Goal: Task Accomplishment & Management: Use online tool/utility

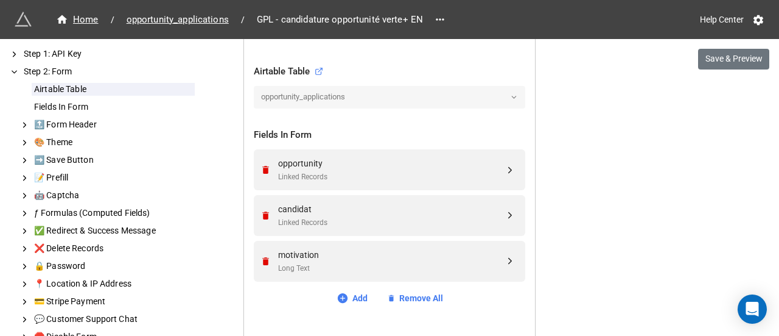
scroll to position [654, 0]
